Goal: Obtain resource: Download file/media

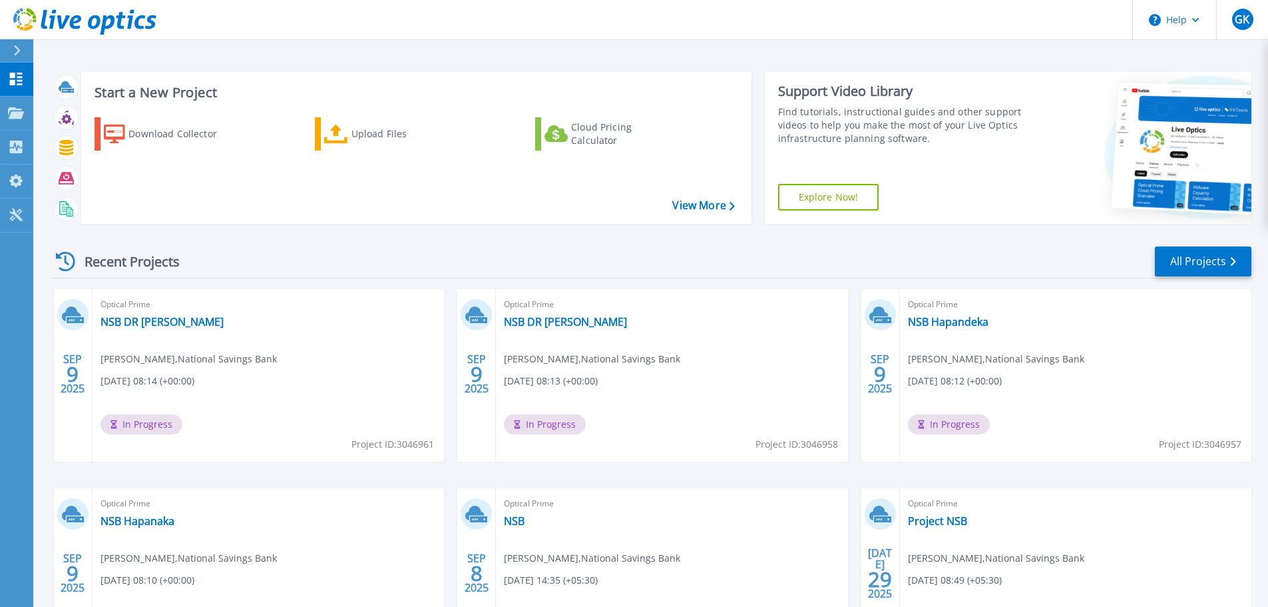
scroll to position [131, 0]
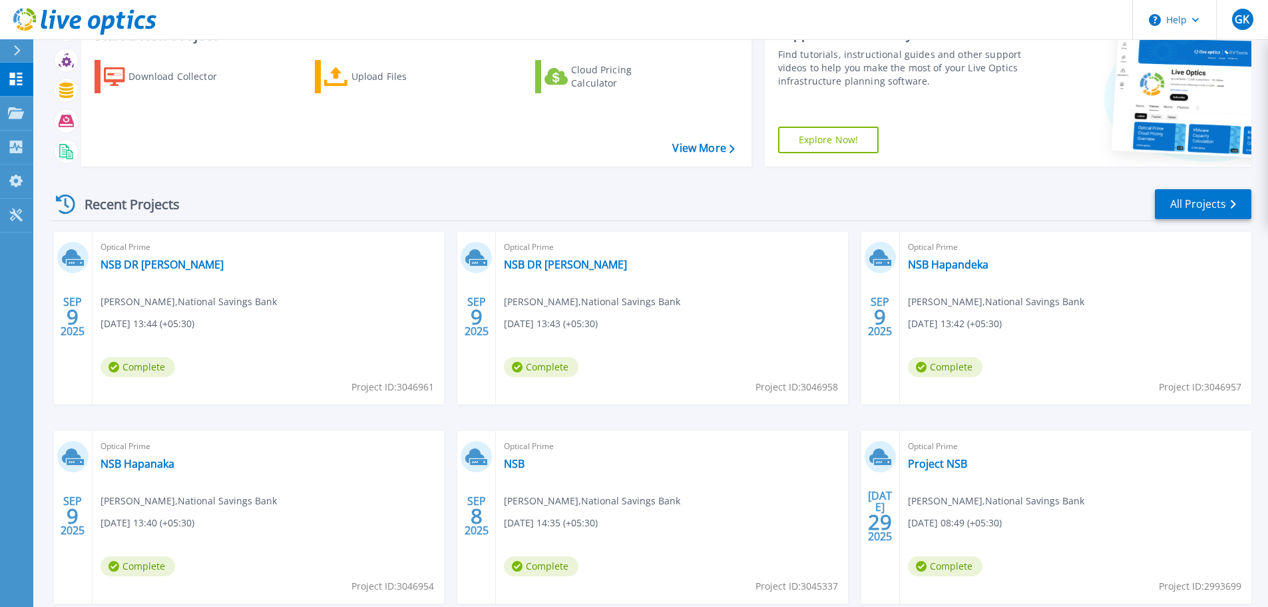
scroll to position [131, 0]
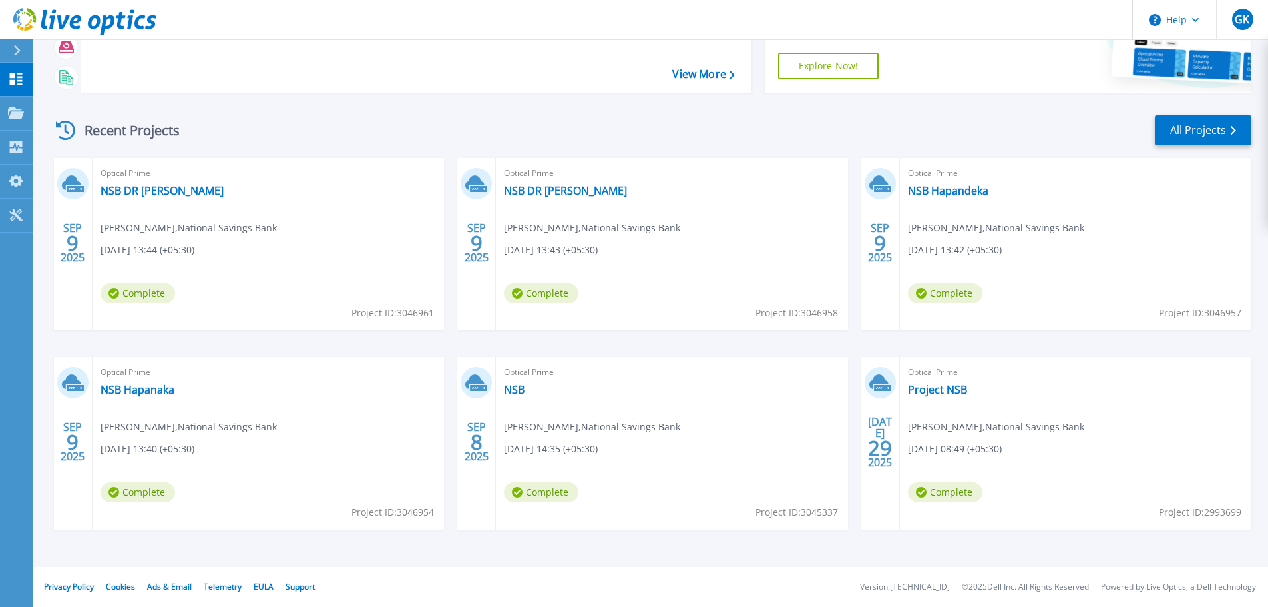
click at [157, 232] on span "Gayani Kasthuriarachchi , National Savings Bank" at bounding box center [189, 227] width 176 height 15
click at [1203, 133] on link "All Projects" at bounding box center [1203, 130] width 97 height 30
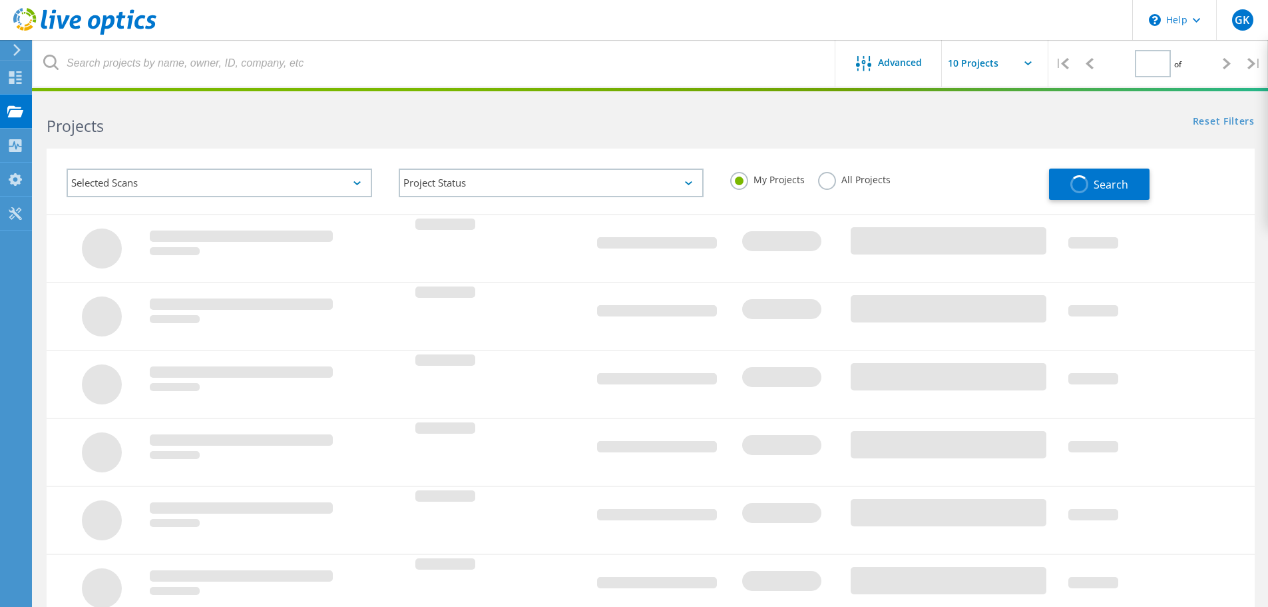
type input "1"
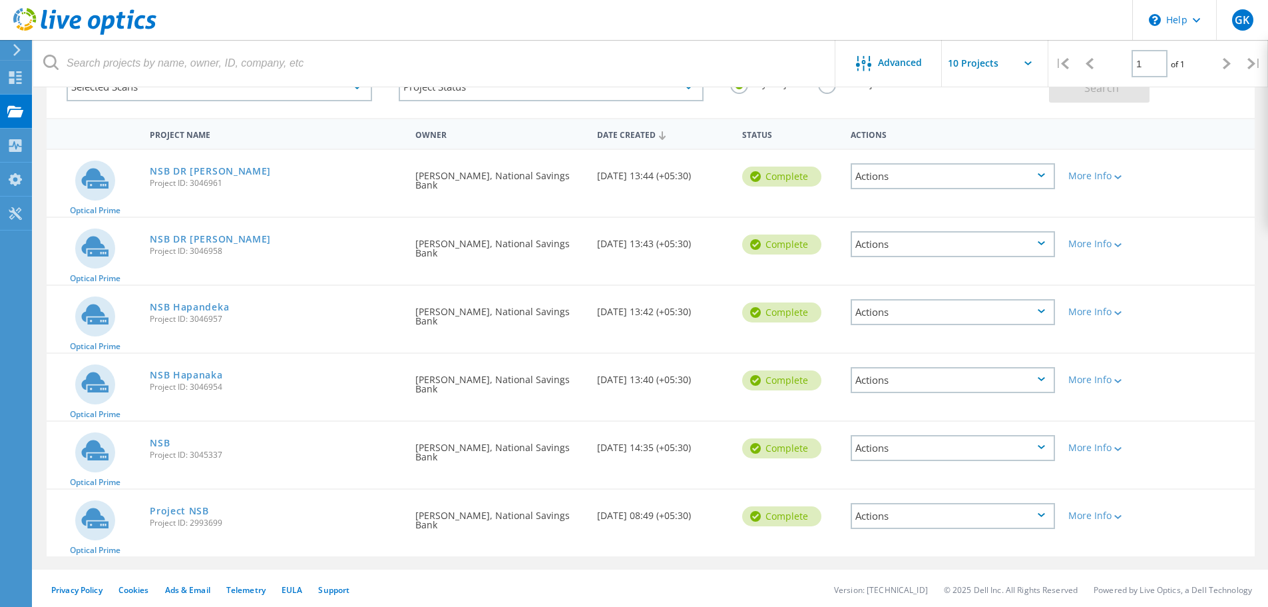
scroll to position [99, 0]
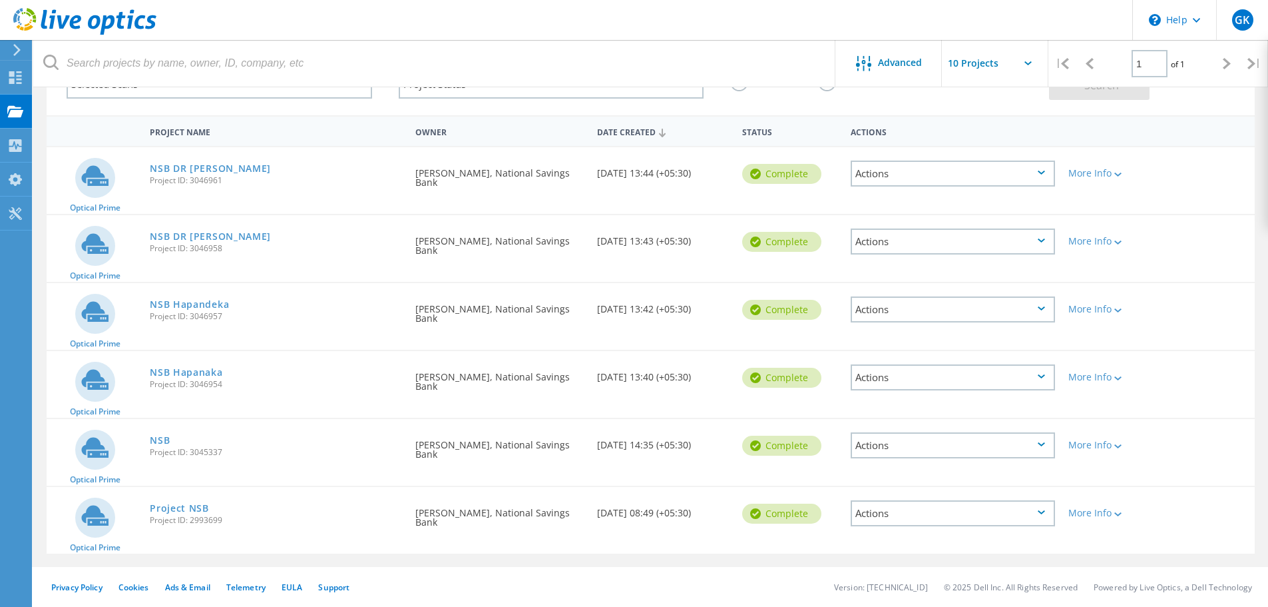
click at [1049, 376] on div "Actions" at bounding box center [953, 377] width 204 height 26
click at [950, 345] on div "View Project" at bounding box center [953, 346] width 202 height 21
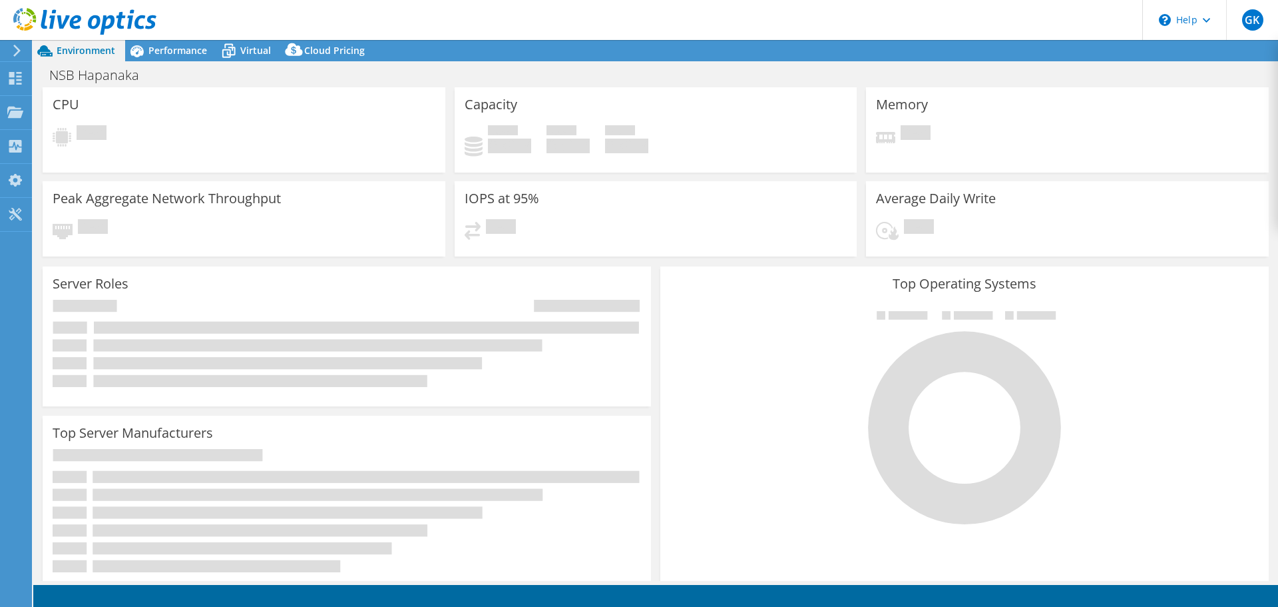
select select "USD"
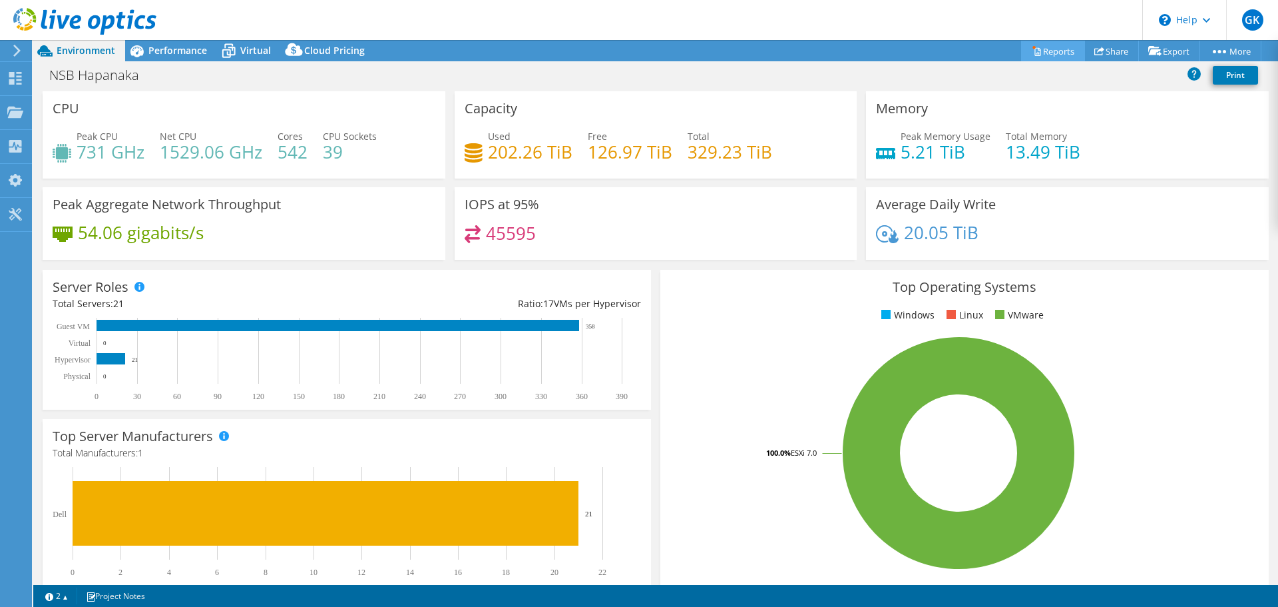
click at [1042, 54] on link "Reports" at bounding box center [1053, 51] width 64 height 21
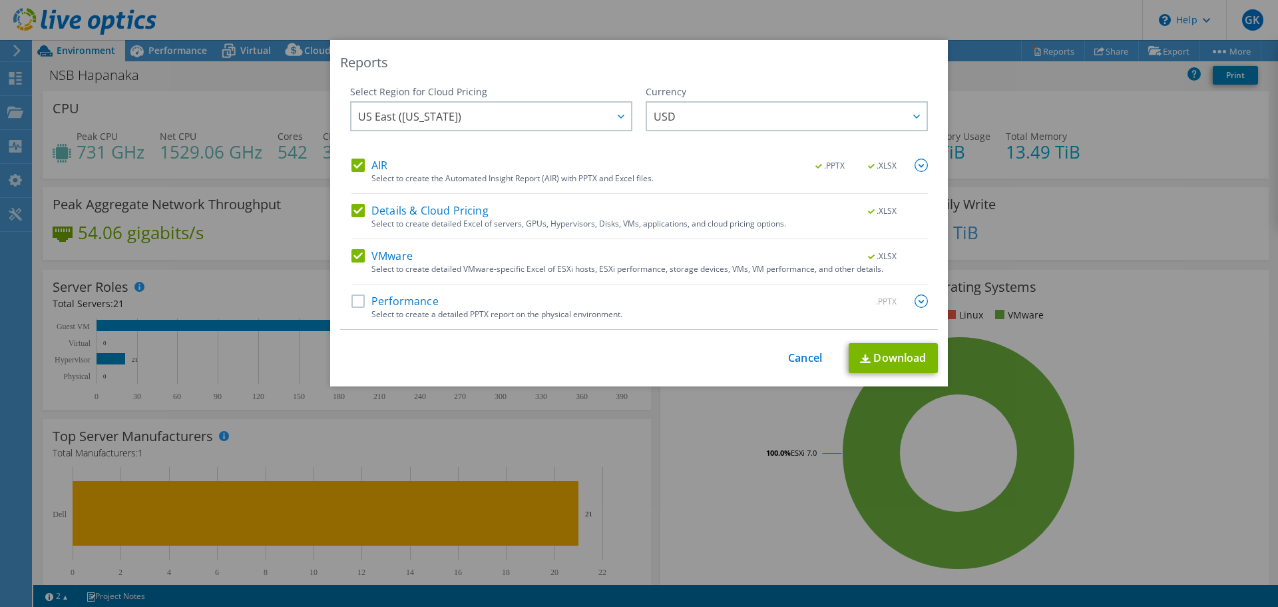
click at [352, 298] on label "Performance" at bounding box center [395, 300] width 87 height 13
click at [0, 0] on input "Performance" at bounding box center [0, 0] width 0 height 0
click at [875, 362] on link "Download" at bounding box center [893, 358] width 89 height 30
click at [810, 357] on link "Cancel" at bounding box center [805, 358] width 34 height 13
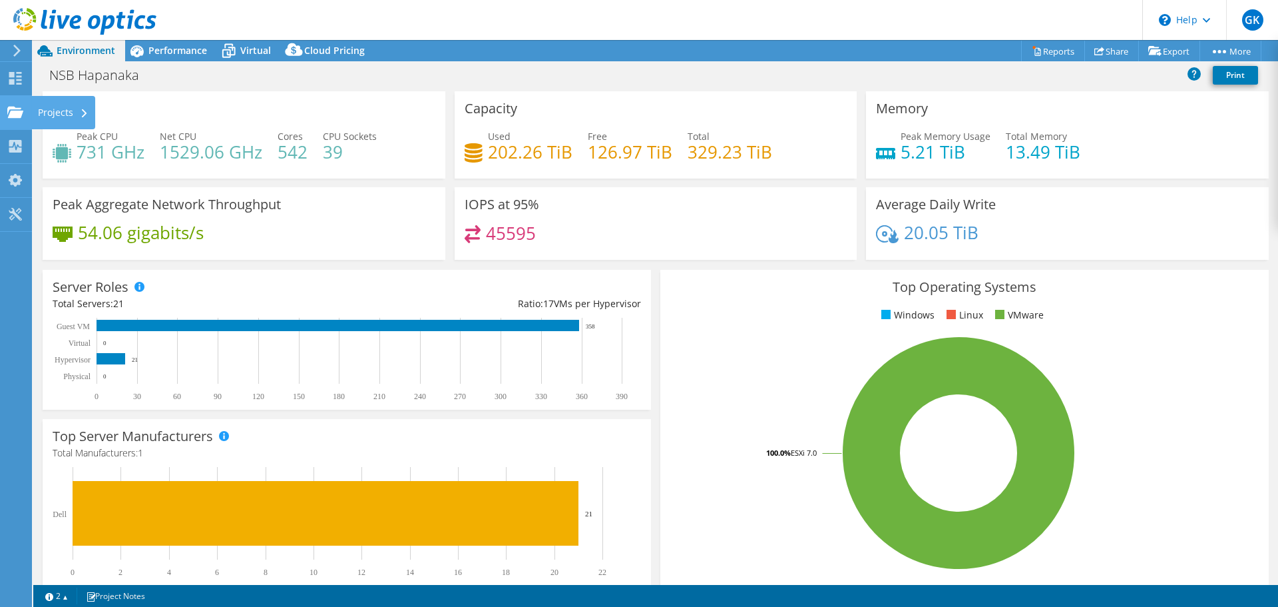
click at [17, 119] on div at bounding box center [15, 114] width 16 height 15
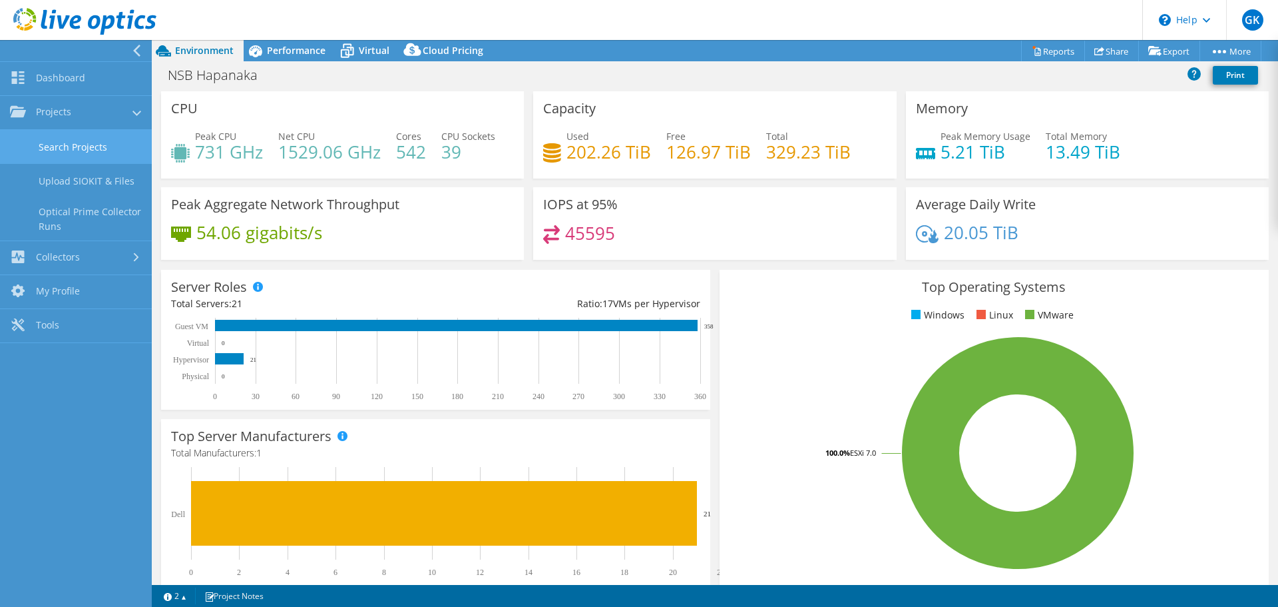
click at [82, 144] on link "Search Projects" at bounding box center [76, 147] width 152 height 34
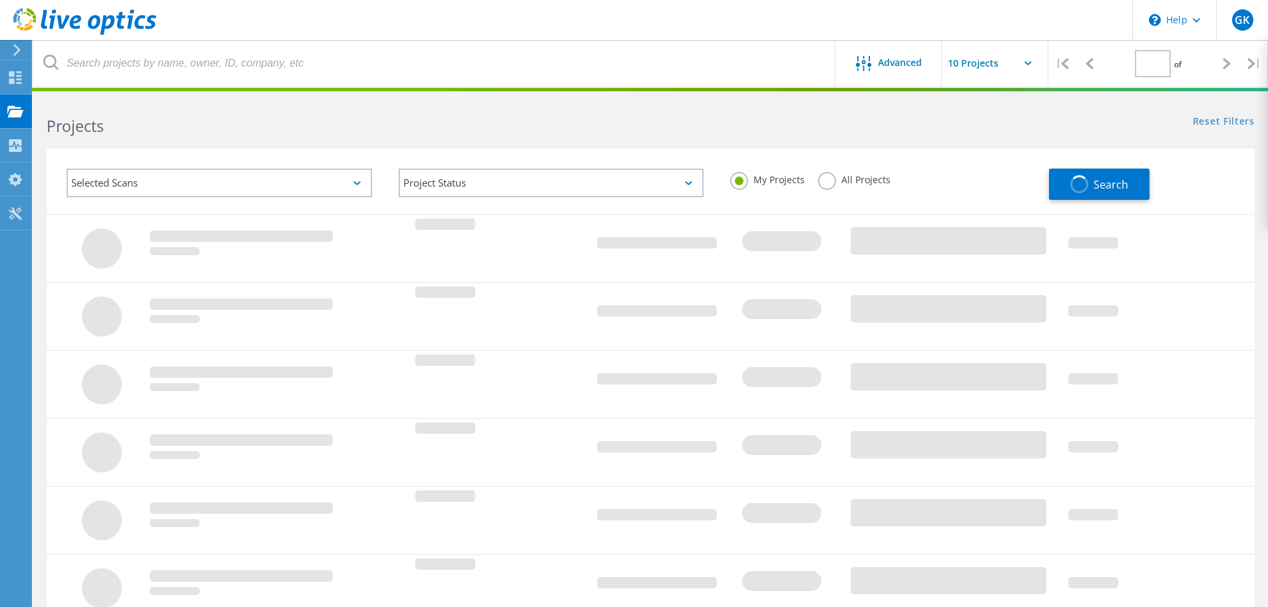
type input "1"
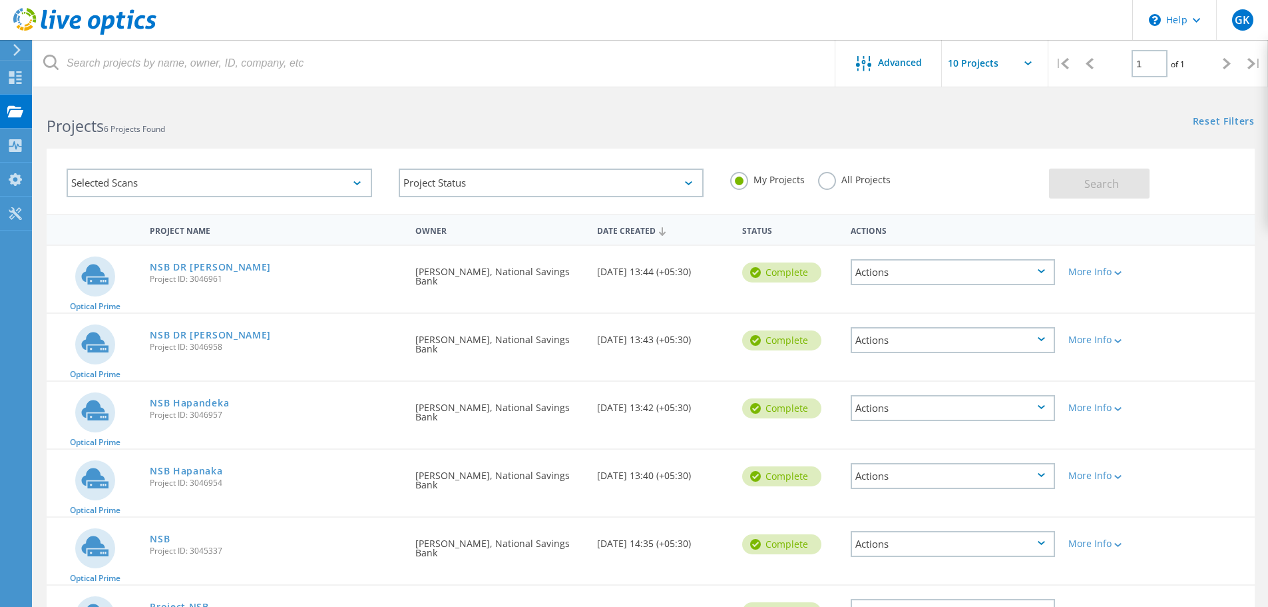
click at [1041, 407] on icon at bounding box center [1041, 407] width 7 height 4
click at [929, 377] on div "View Project" at bounding box center [953, 377] width 202 height 21
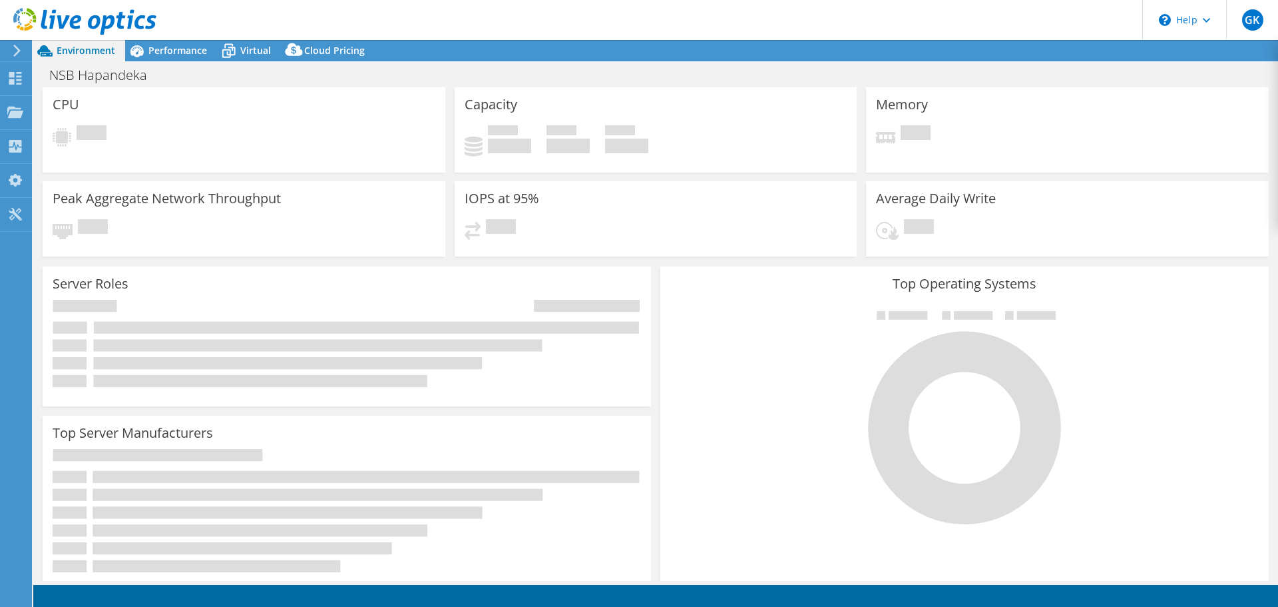
select select "USD"
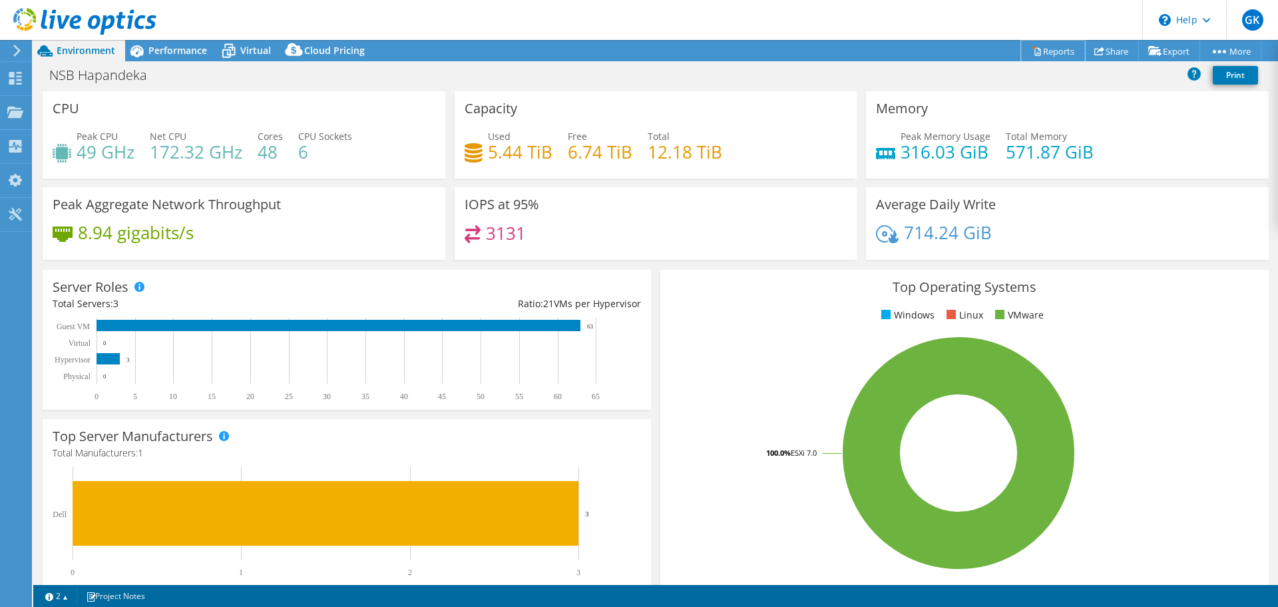
click at [1045, 55] on link "Reports" at bounding box center [1053, 51] width 64 height 21
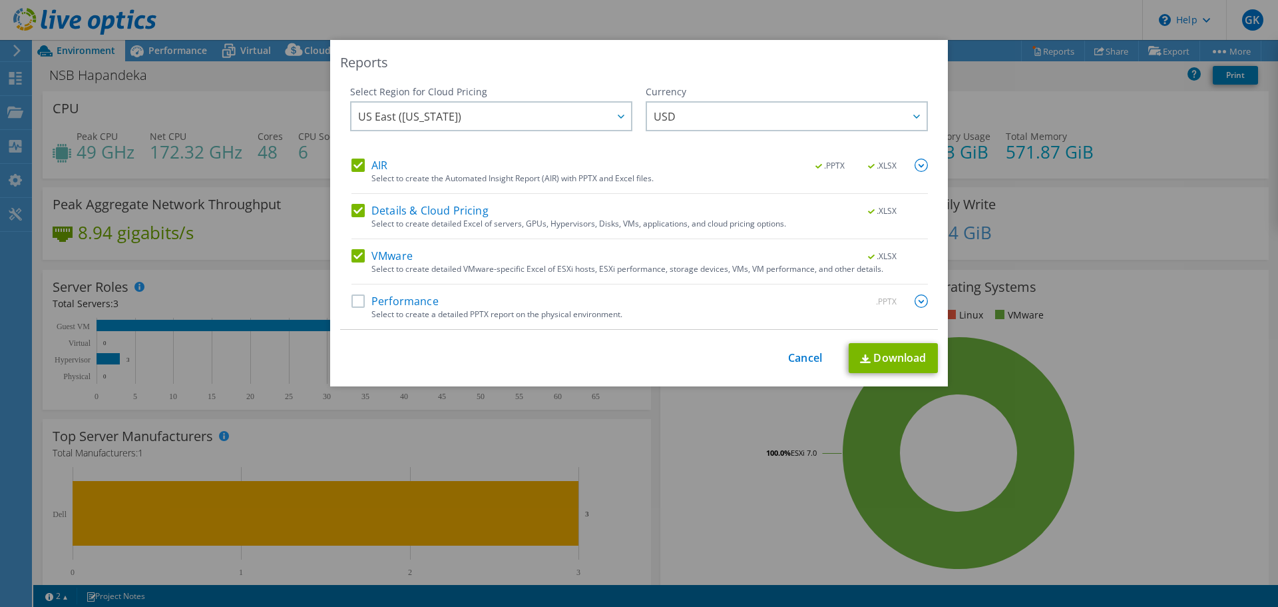
click at [356, 298] on label "Performance" at bounding box center [395, 300] width 87 height 13
click at [0, 0] on input "Performance" at bounding box center [0, 0] width 0 height 0
click at [860, 358] on img at bounding box center [865, 358] width 11 height 9
click at [796, 356] on link "Cancel" at bounding box center [805, 358] width 34 height 13
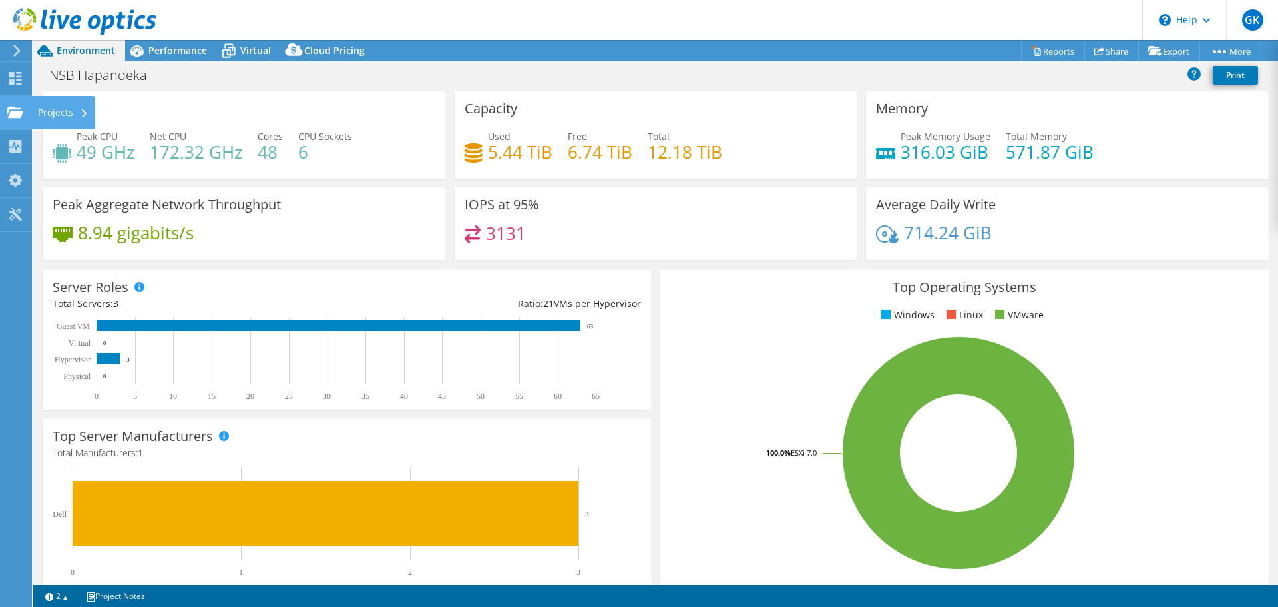
click at [53, 116] on div "Projects" at bounding box center [63, 112] width 64 height 33
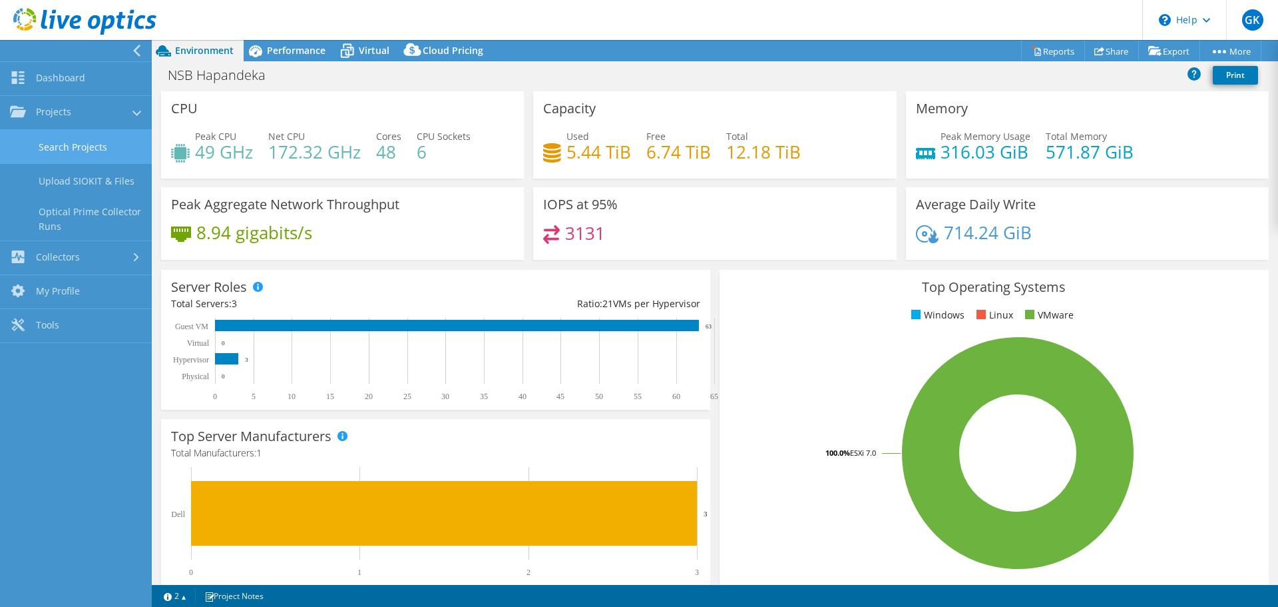
click at [83, 150] on link "Search Projects" at bounding box center [76, 147] width 152 height 34
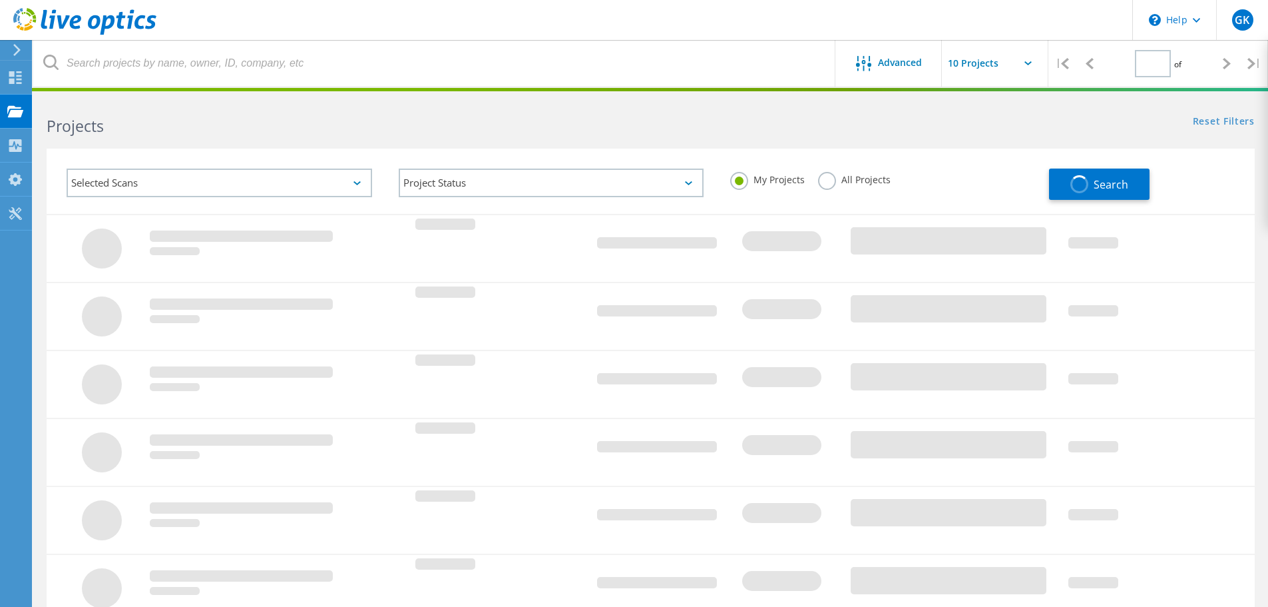
type input "1"
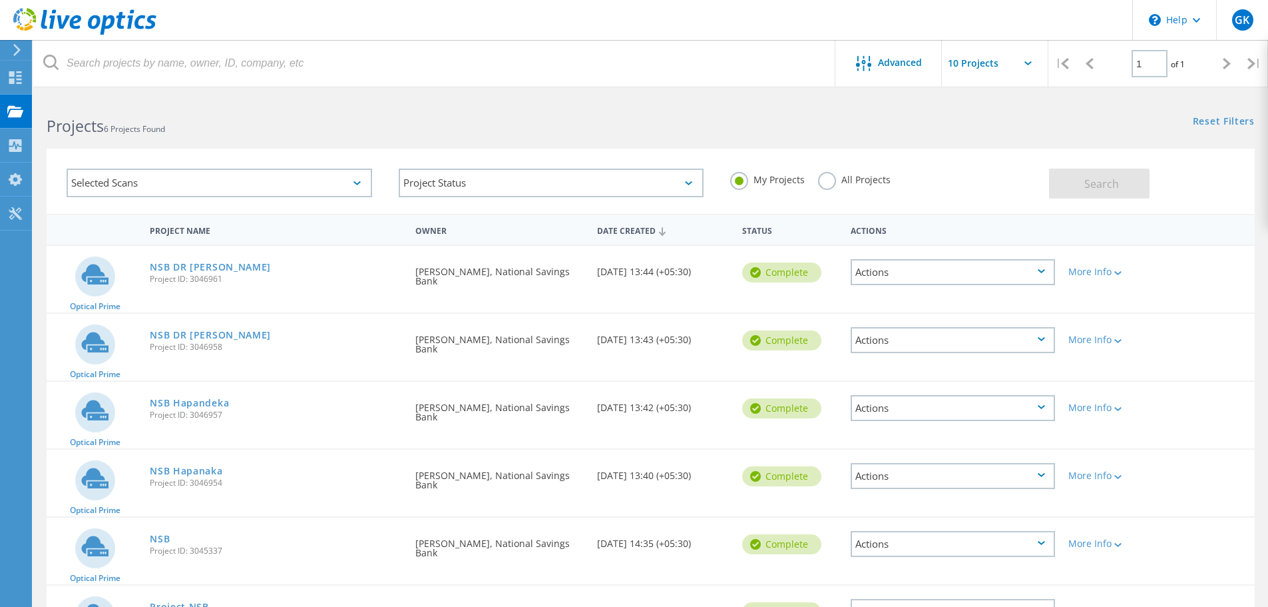
click at [889, 340] on div "Actions" at bounding box center [953, 340] width 204 height 26
click at [885, 312] on div "View Project" at bounding box center [953, 309] width 202 height 21
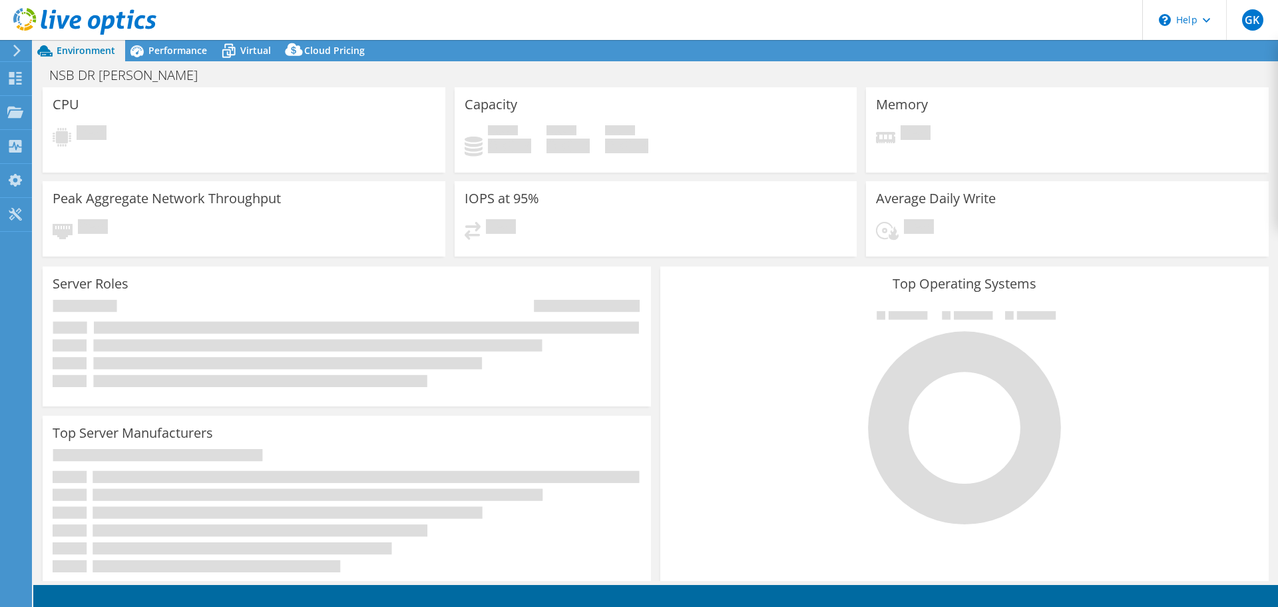
select select "USD"
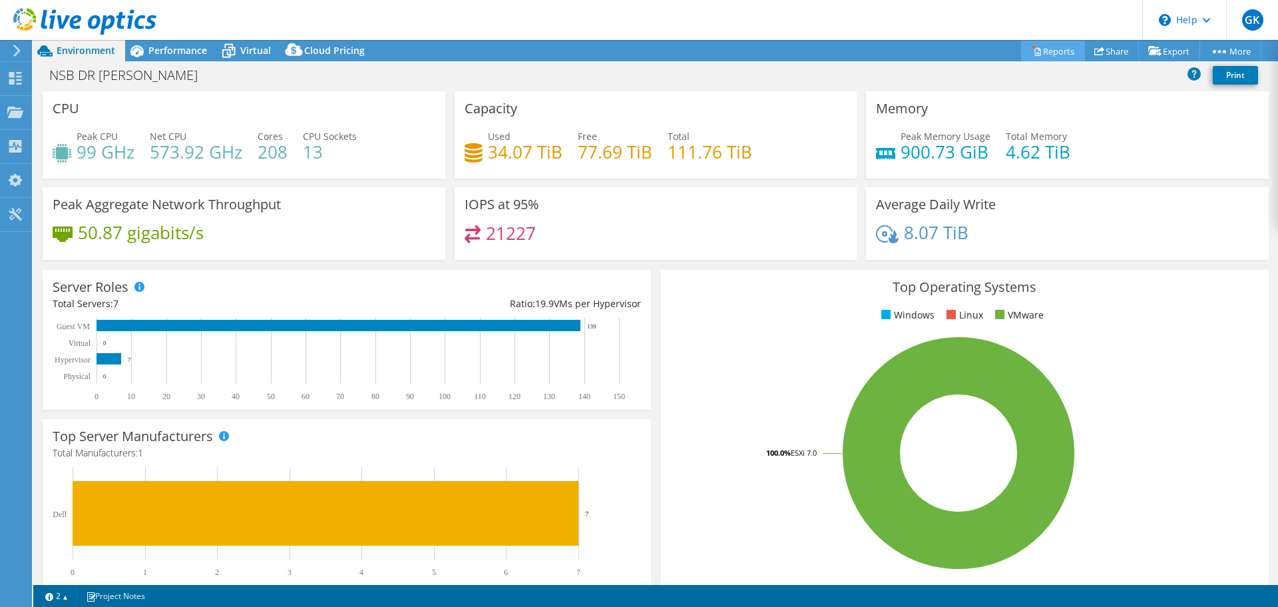
click at [1046, 51] on link "Reports" at bounding box center [1053, 51] width 64 height 21
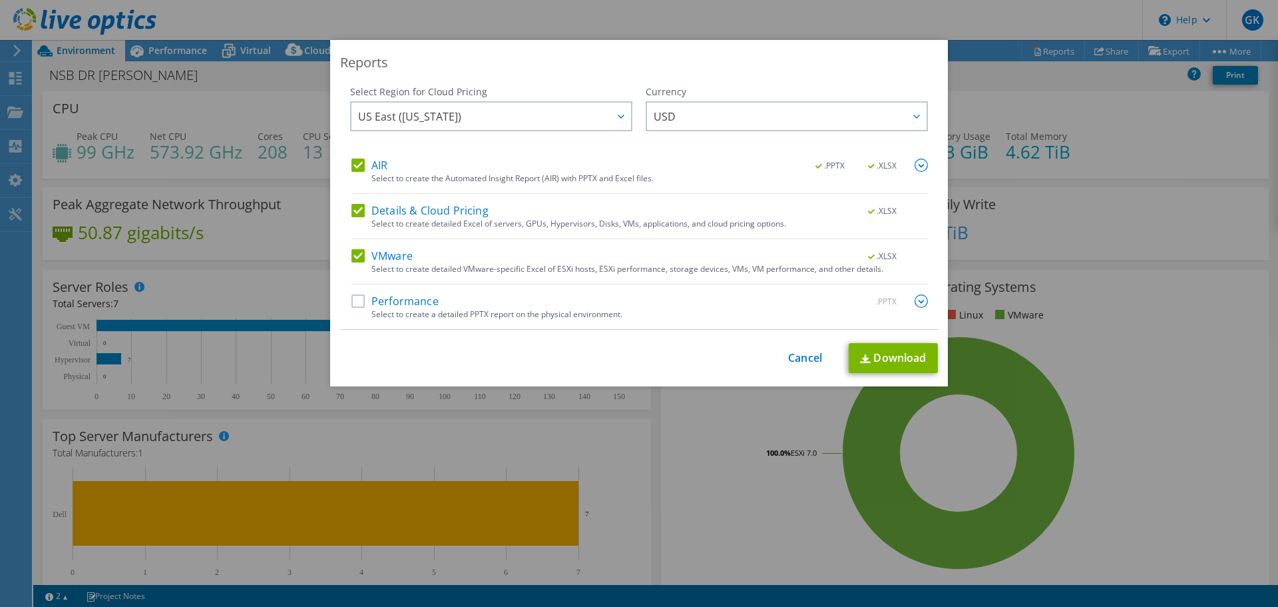
click at [352, 305] on label "Performance" at bounding box center [395, 300] width 87 height 13
click at [0, 0] on input "Performance" at bounding box center [0, 0] width 0 height 0
click at [887, 358] on link "Download" at bounding box center [893, 358] width 89 height 30
click at [811, 352] on link "Cancel" at bounding box center [805, 358] width 34 height 13
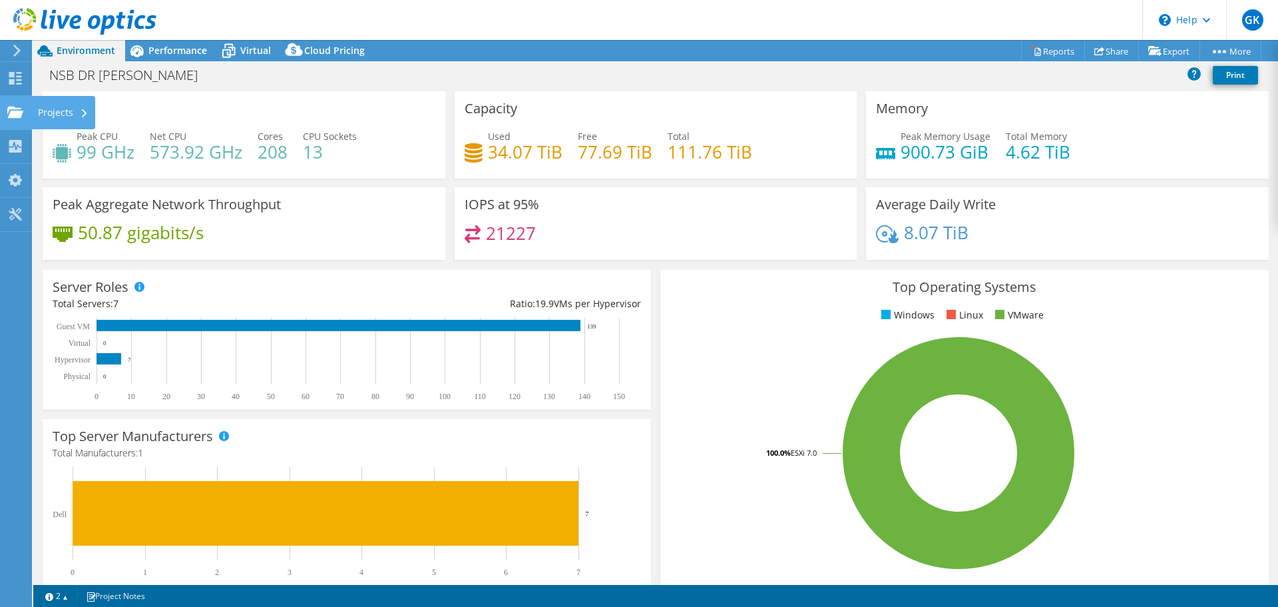
click at [56, 112] on div "Projects" at bounding box center [63, 112] width 64 height 33
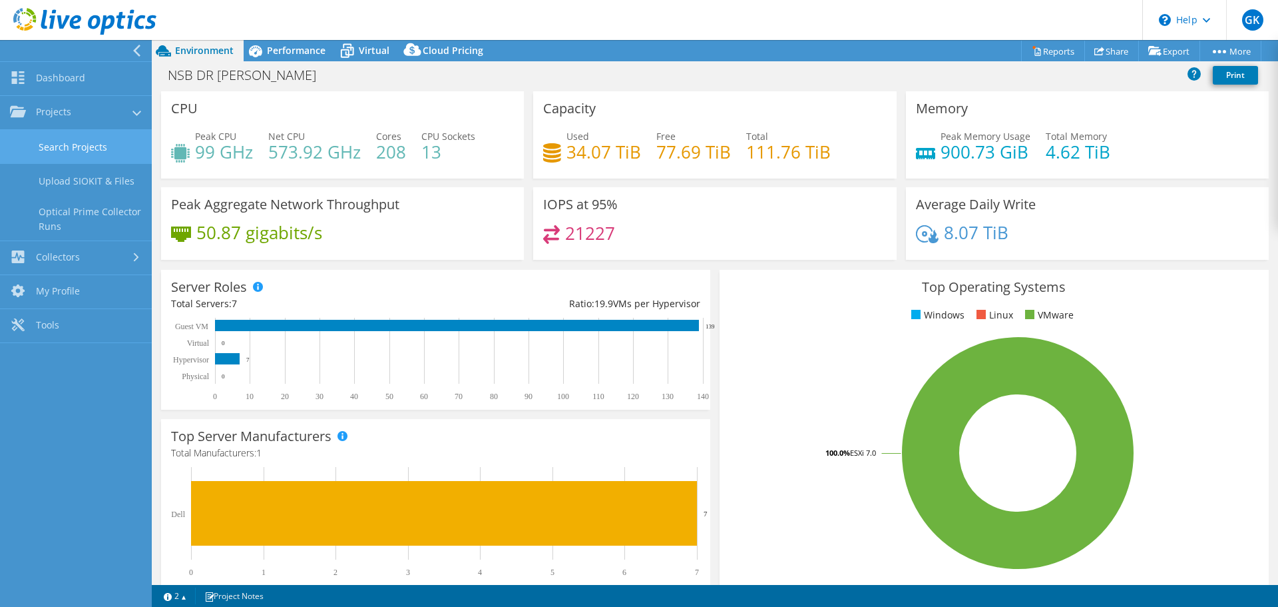
click at [76, 150] on link "Search Projects" at bounding box center [76, 147] width 152 height 34
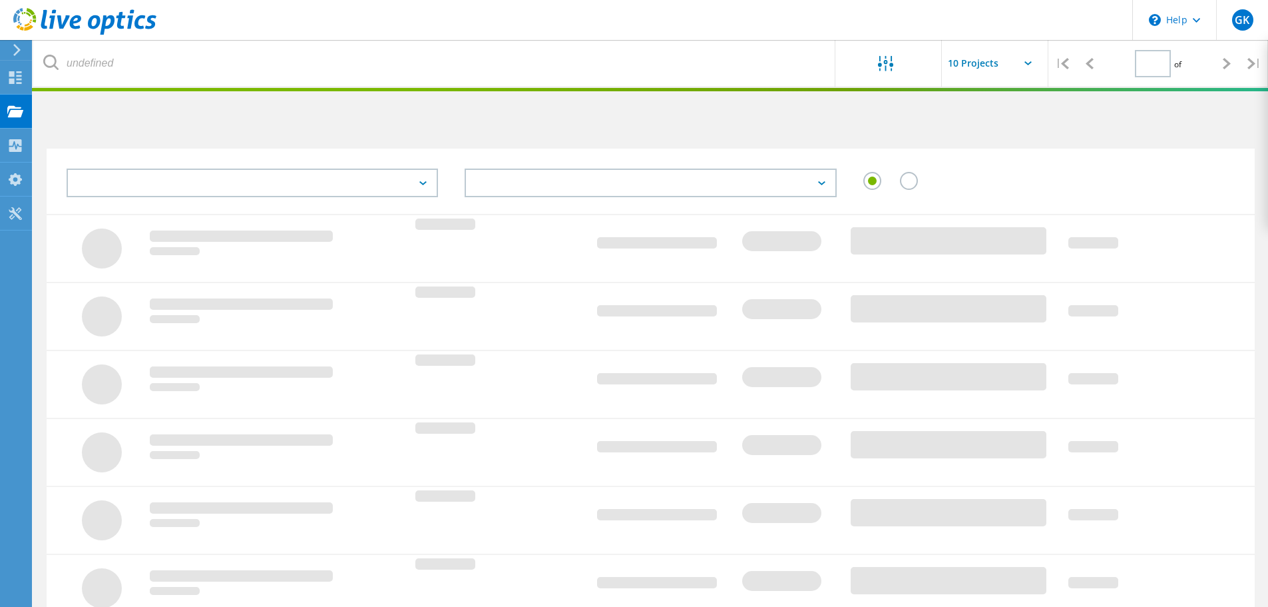
type input "1"
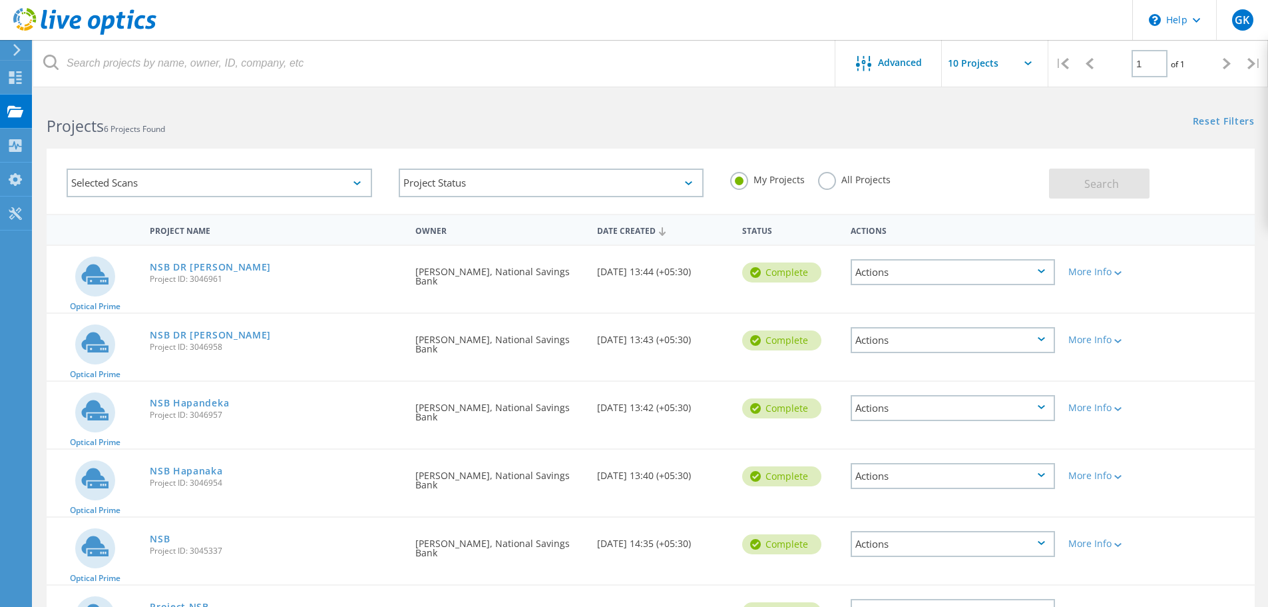
click at [1041, 270] on icon at bounding box center [1041, 271] width 7 height 4
click at [879, 241] on div "View Project" at bounding box center [953, 241] width 202 height 21
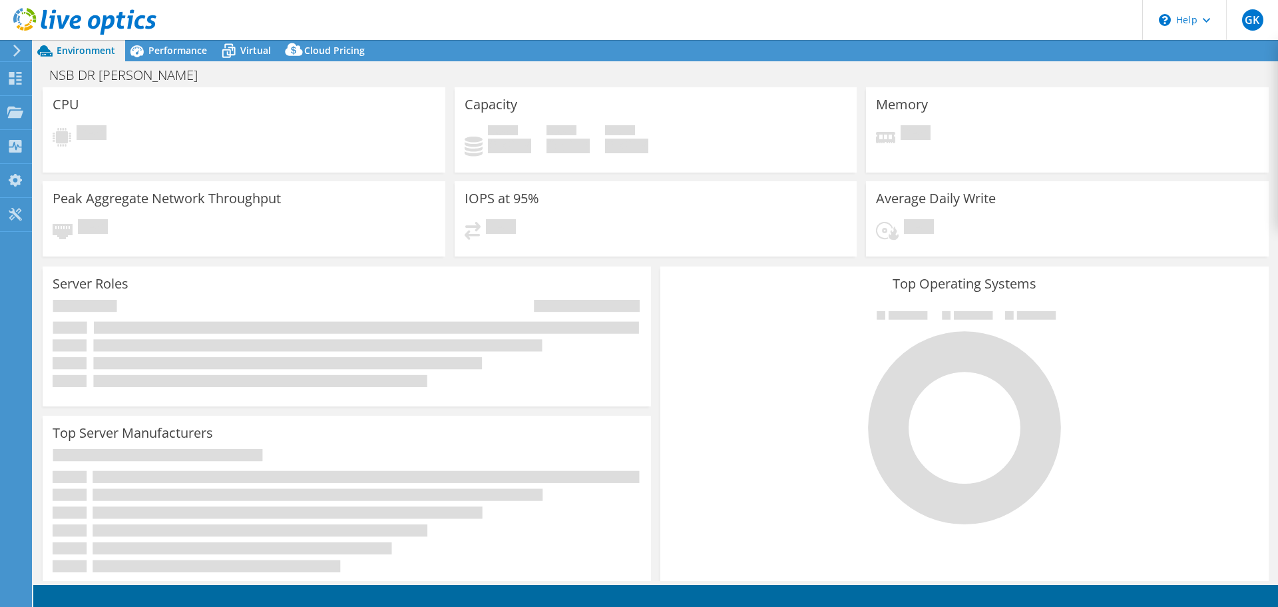
select select "USD"
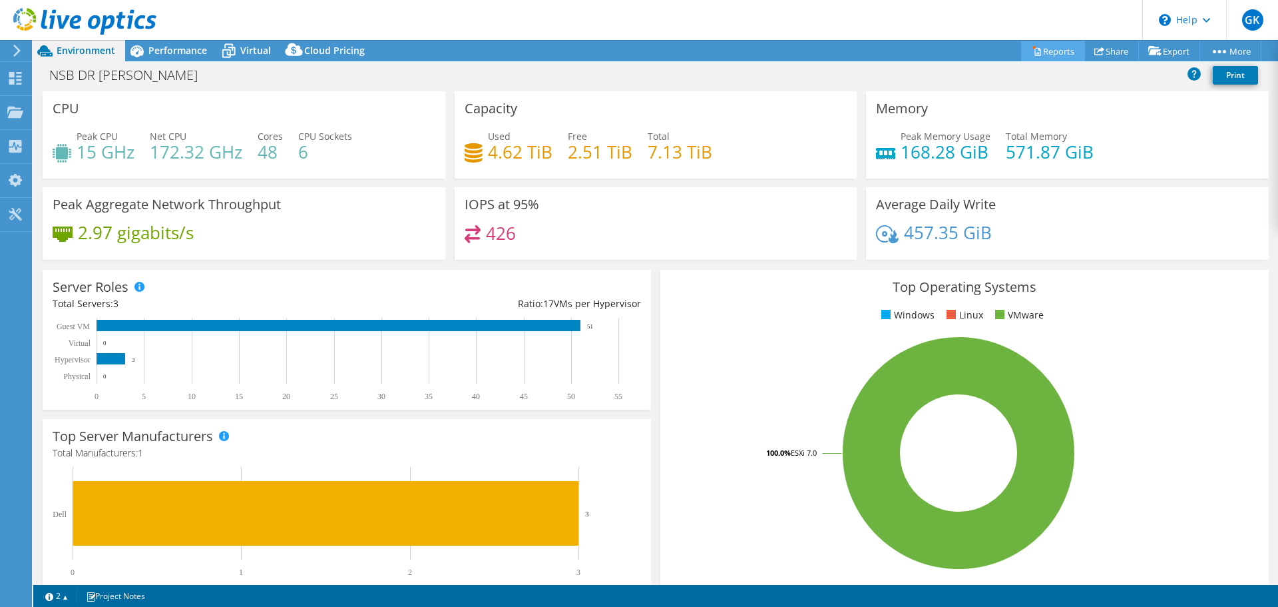
click at [1032, 54] on link "Reports" at bounding box center [1053, 51] width 64 height 21
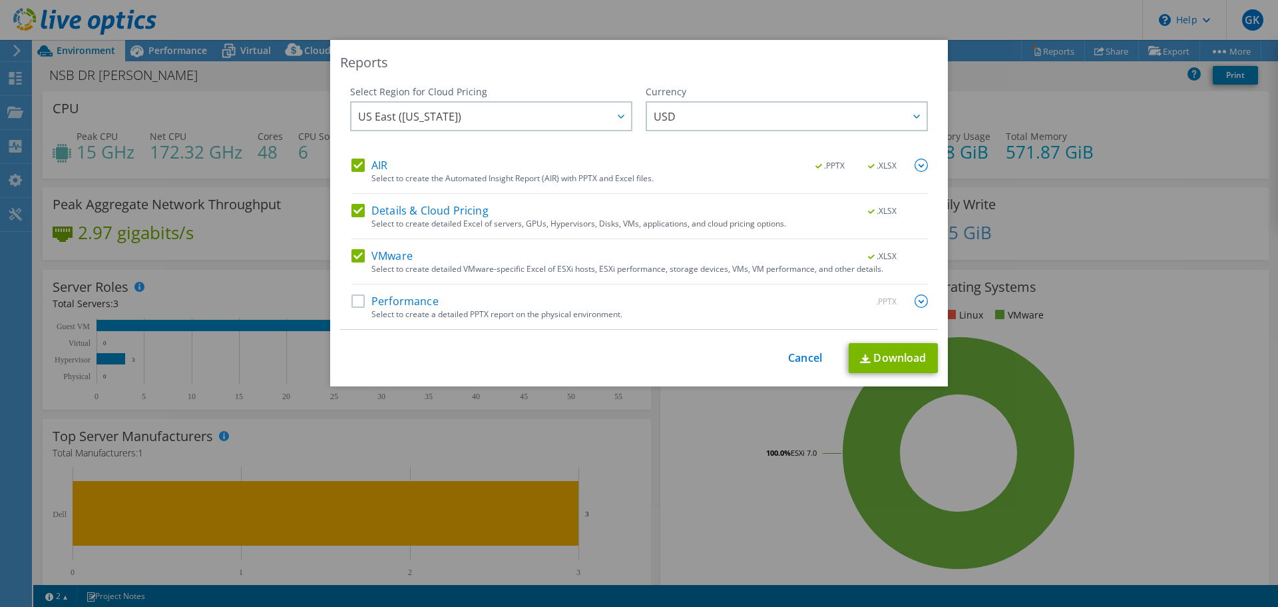
click at [354, 300] on label "Performance" at bounding box center [395, 300] width 87 height 13
click at [0, 0] on input "Performance" at bounding box center [0, 0] width 0 height 0
click at [890, 356] on link "Download" at bounding box center [893, 358] width 89 height 30
click at [796, 358] on link "Cancel" at bounding box center [805, 358] width 34 height 13
